Goal: Information Seeking & Learning: Learn about a topic

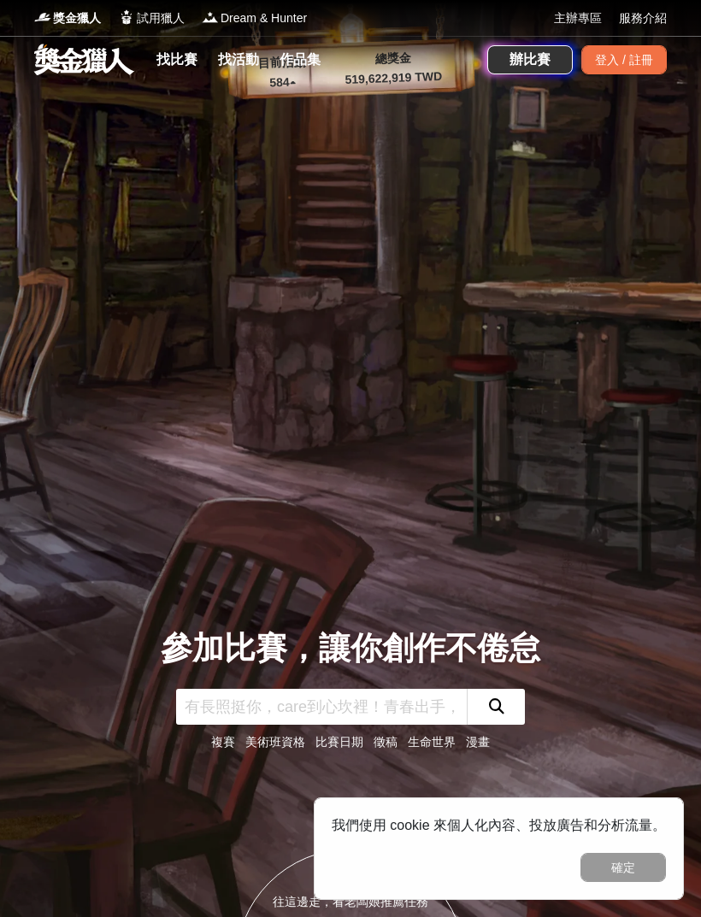
click at [245, 59] on link "找活動" at bounding box center [238, 60] width 55 height 24
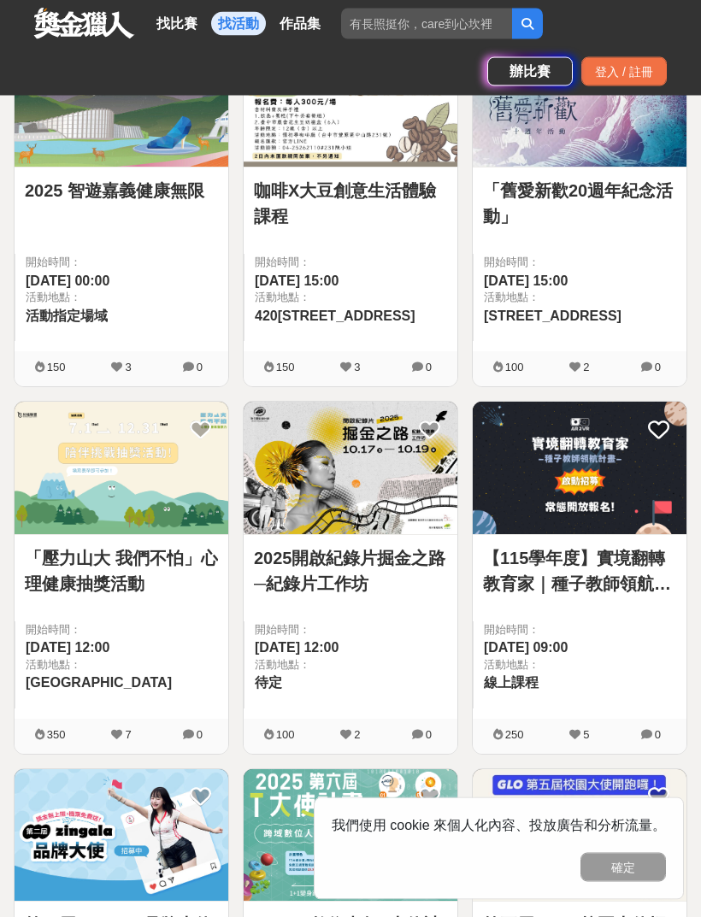
scroll to position [1857, 0]
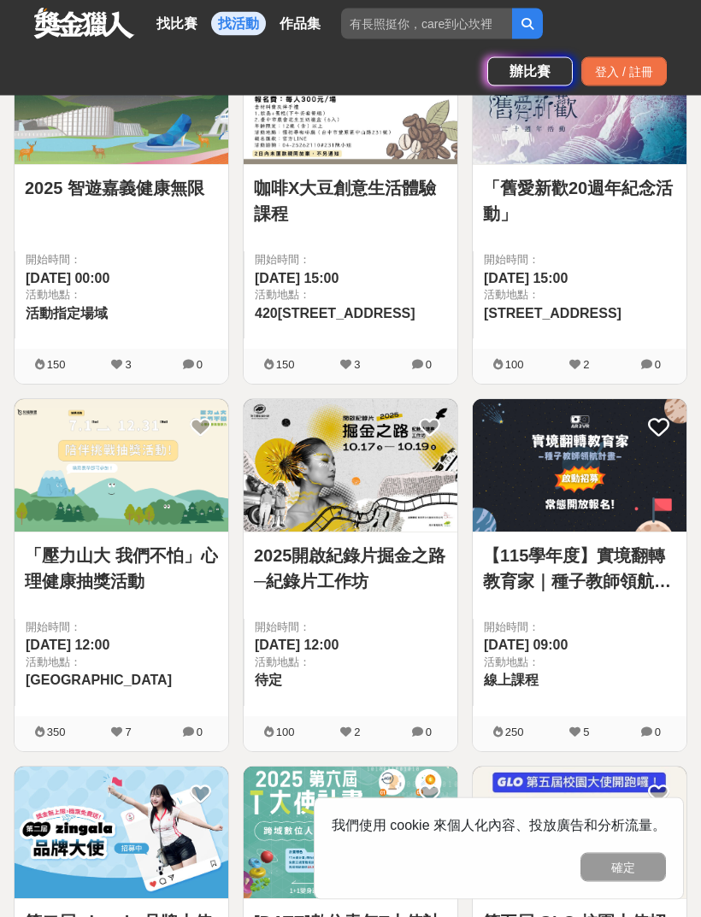
click at [190, 13] on link "找比賽" at bounding box center [177, 24] width 55 height 24
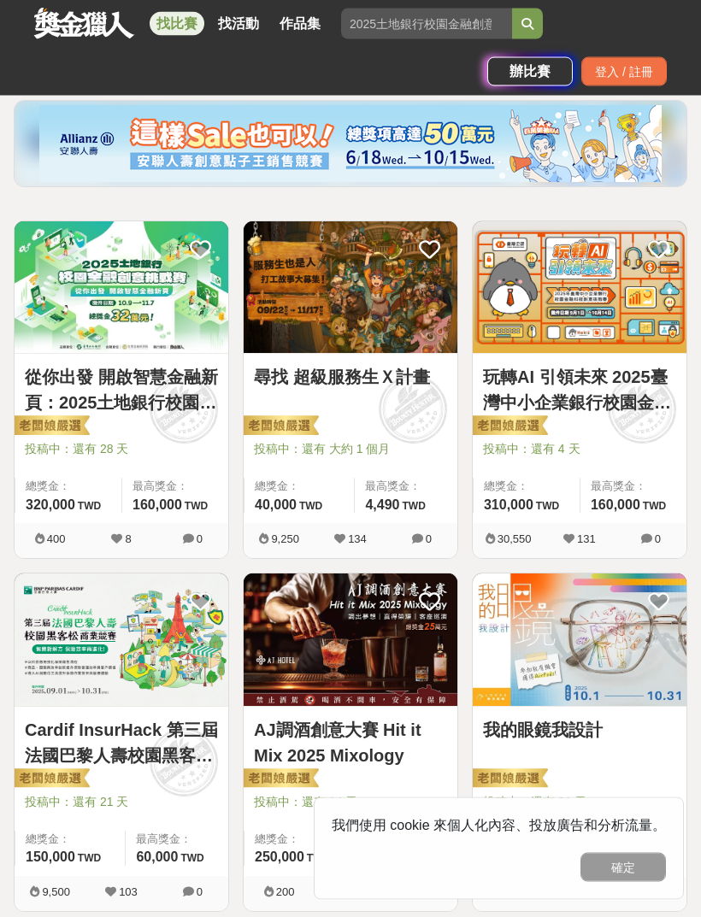
scroll to position [202, 0]
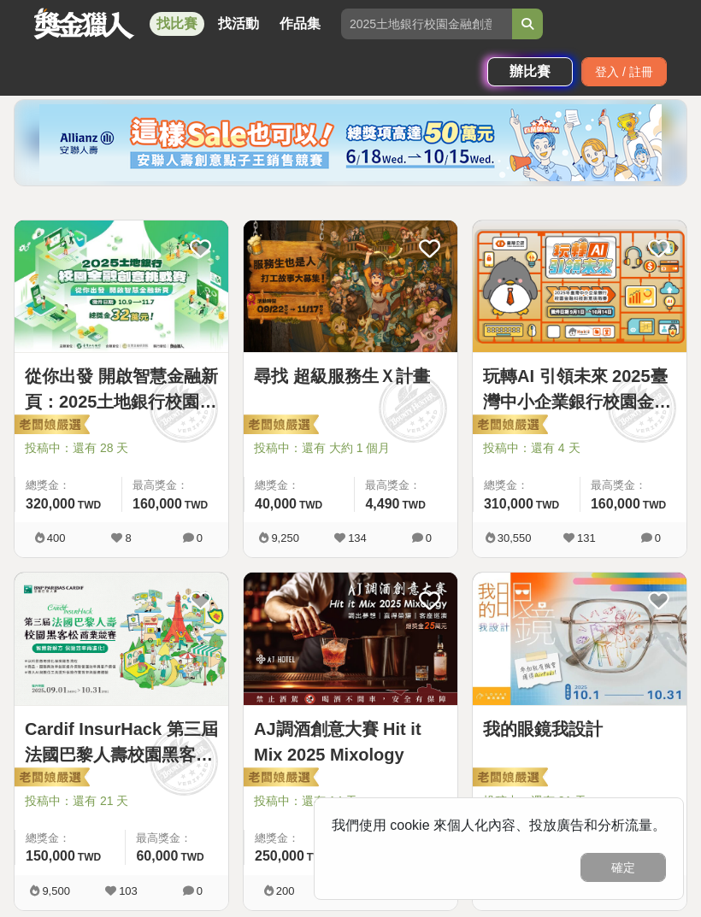
click at [165, 261] on img at bounding box center [122, 287] width 214 height 132
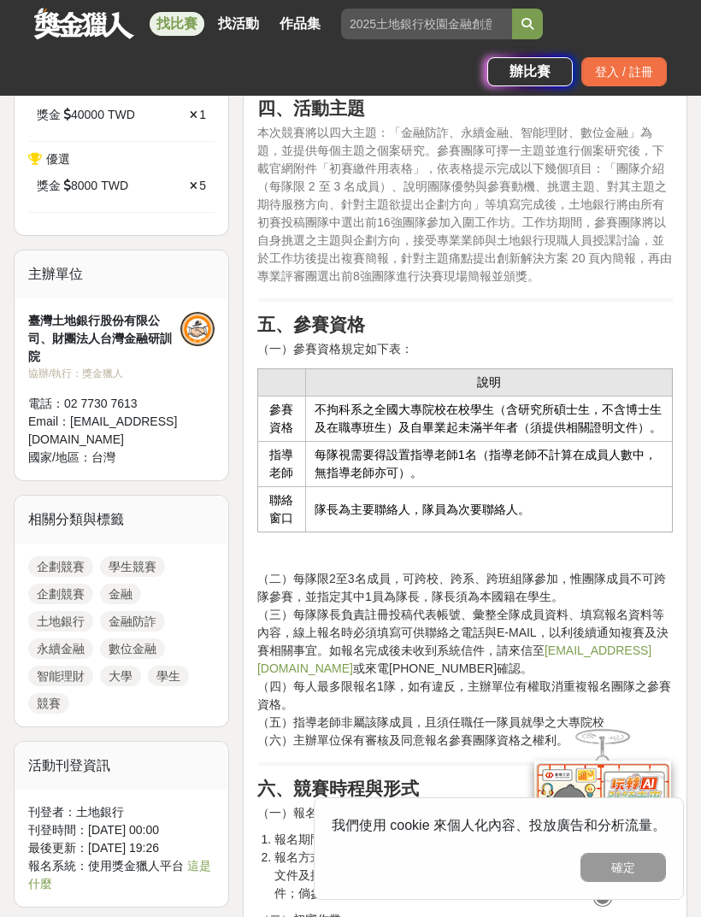
scroll to position [922, 0]
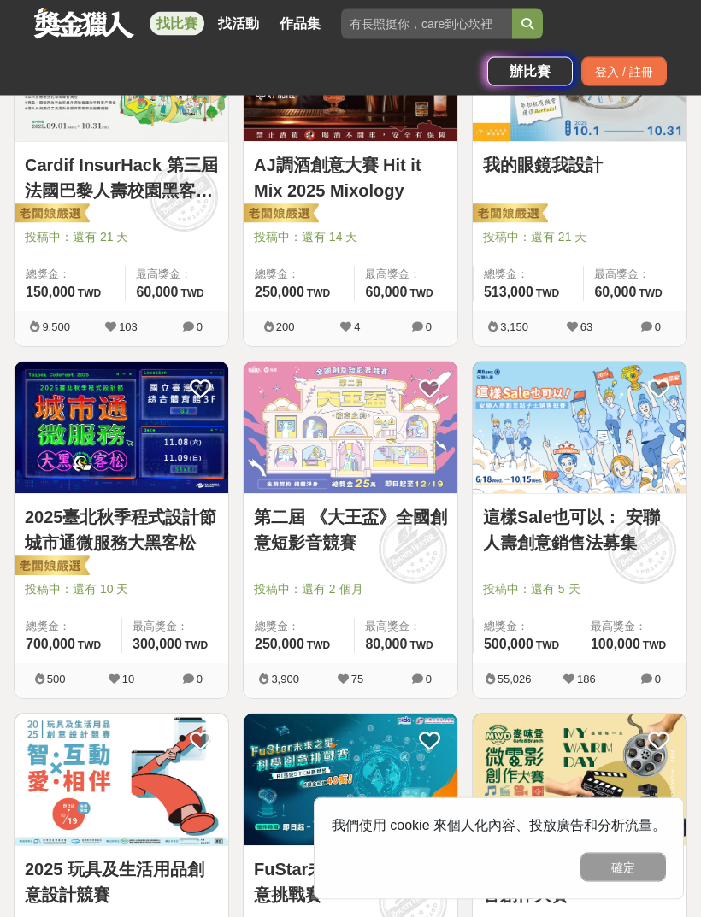
scroll to position [767, 0]
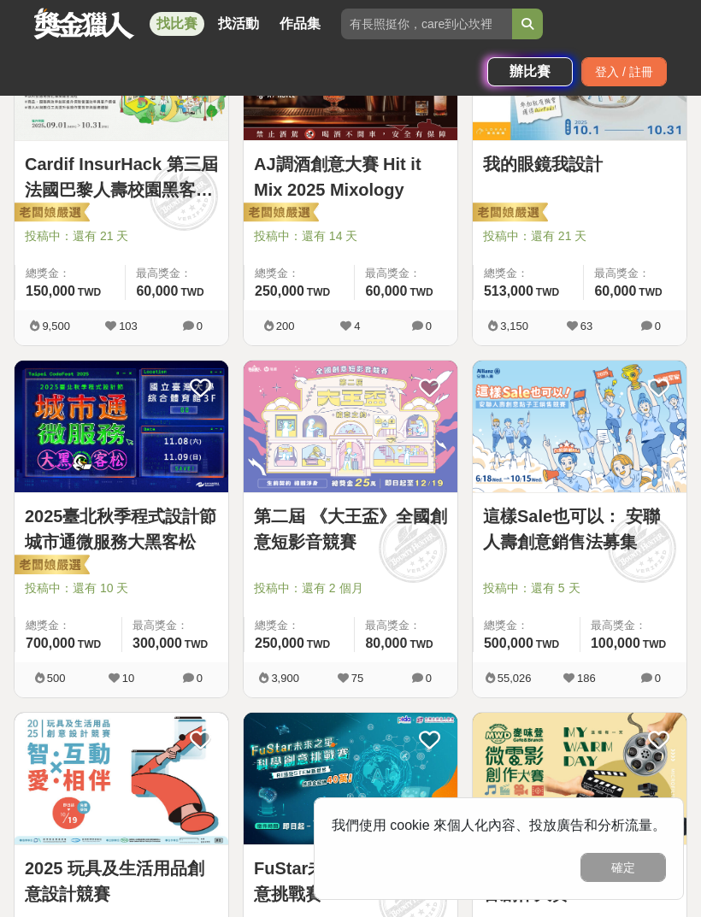
click at [569, 442] on img at bounding box center [580, 427] width 214 height 132
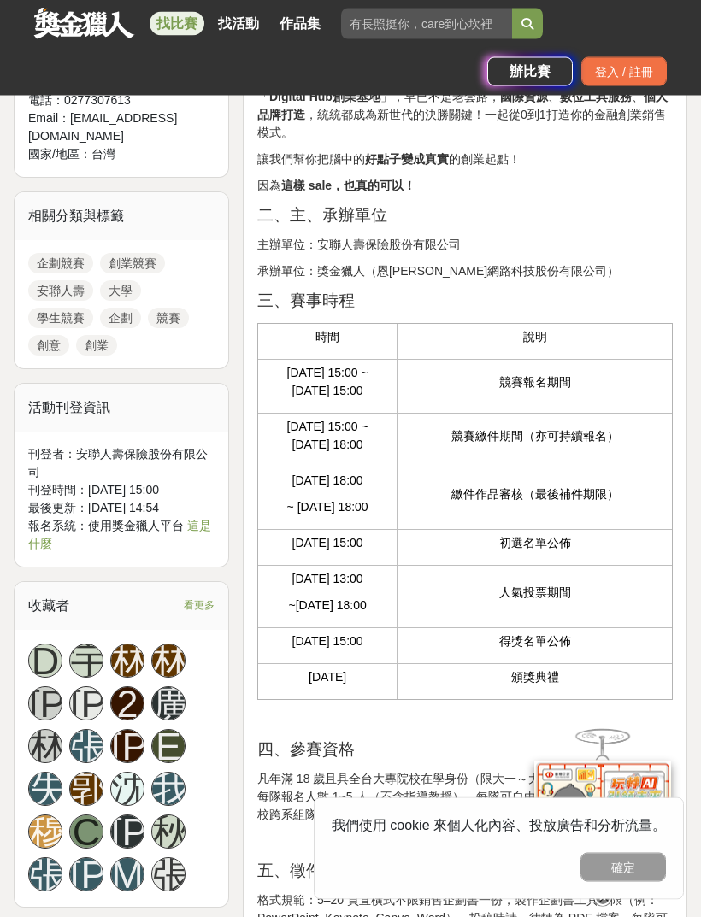
scroll to position [807, 0]
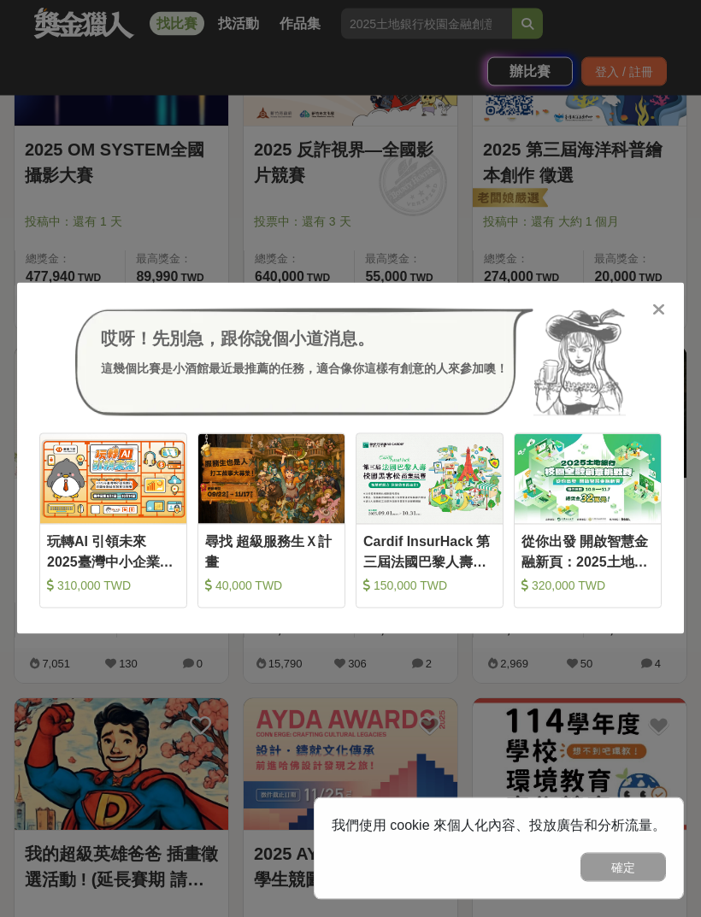
scroll to position [2154, 0]
